Goal: Go to known website: Go to known website

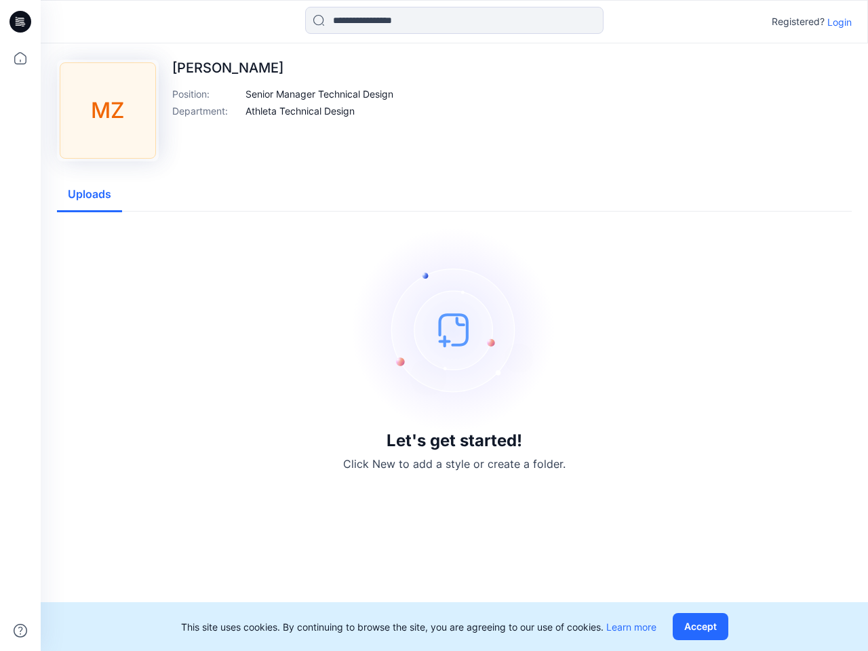
click at [434, 325] on img at bounding box center [454, 329] width 203 height 203
click at [21, 22] on icon at bounding box center [22, 22] width 5 height 1
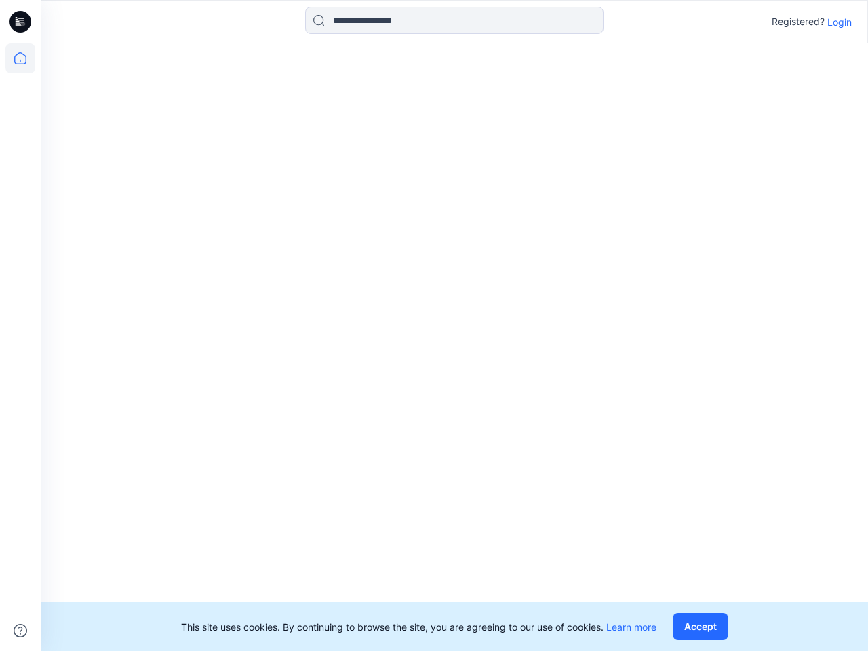
click at [20, 58] on icon at bounding box center [20, 58] width 30 height 30
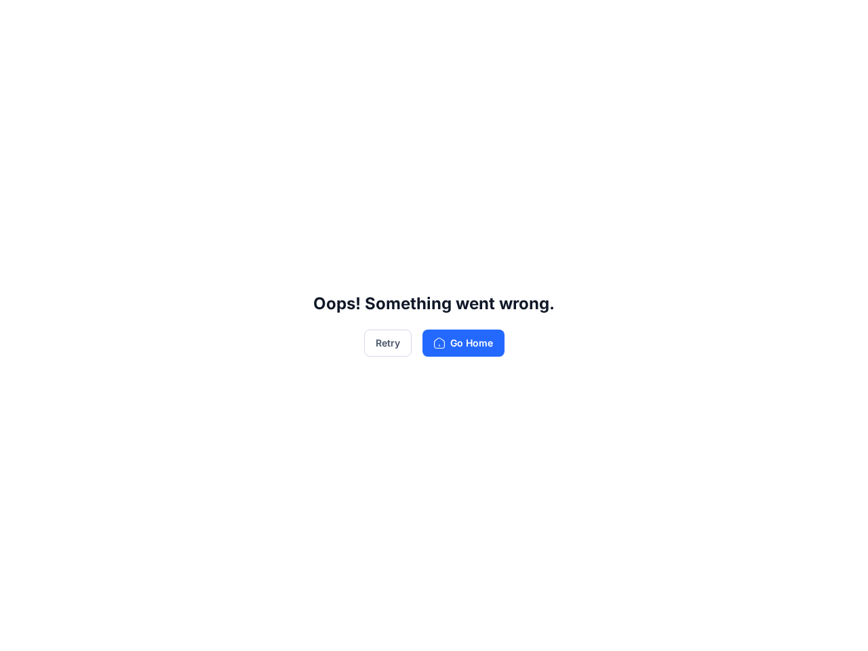
click at [20, 631] on div "Oops! Something went wrong. Retry Go Home" at bounding box center [434, 325] width 868 height 651
click at [454, 20] on div "Oops! Something went wrong. Retry Go Home" at bounding box center [434, 325] width 868 height 651
click at [839, 22] on div "Oops! Something went wrong. Retry Go Home" at bounding box center [434, 325] width 868 height 651
click at [320, 94] on div "Oops! Something went wrong. Retry Go Home" at bounding box center [434, 325] width 868 height 651
click at [300, 111] on div "Oops! Something went wrong. Retry Go Home" at bounding box center [434, 325] width 868 height 651
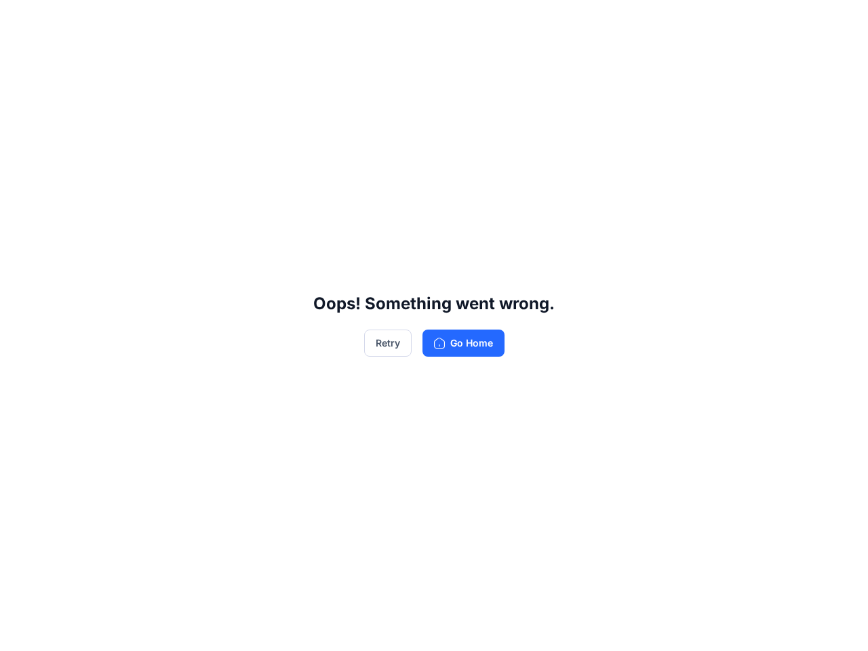
click at [89, 195] on div "Oops! Something went wrong. Retry Go Home" at bounding box center [434, 325] width 868 height 651
click at [703, 626] on div "Oops! Something went wrong. Retry Go Home" at bounding box center [434, 325] width 868 height 651
